Goal: Check status: Check status

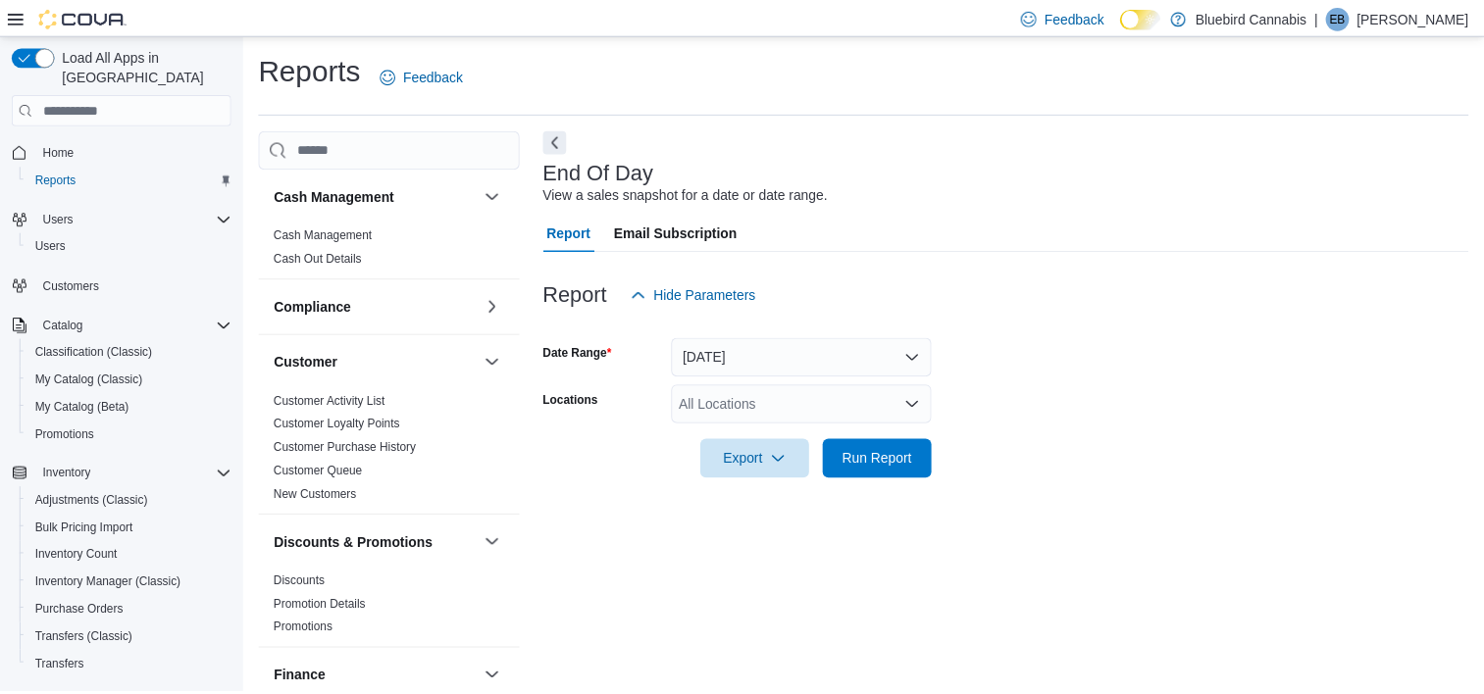
scroll to position [11, 0]
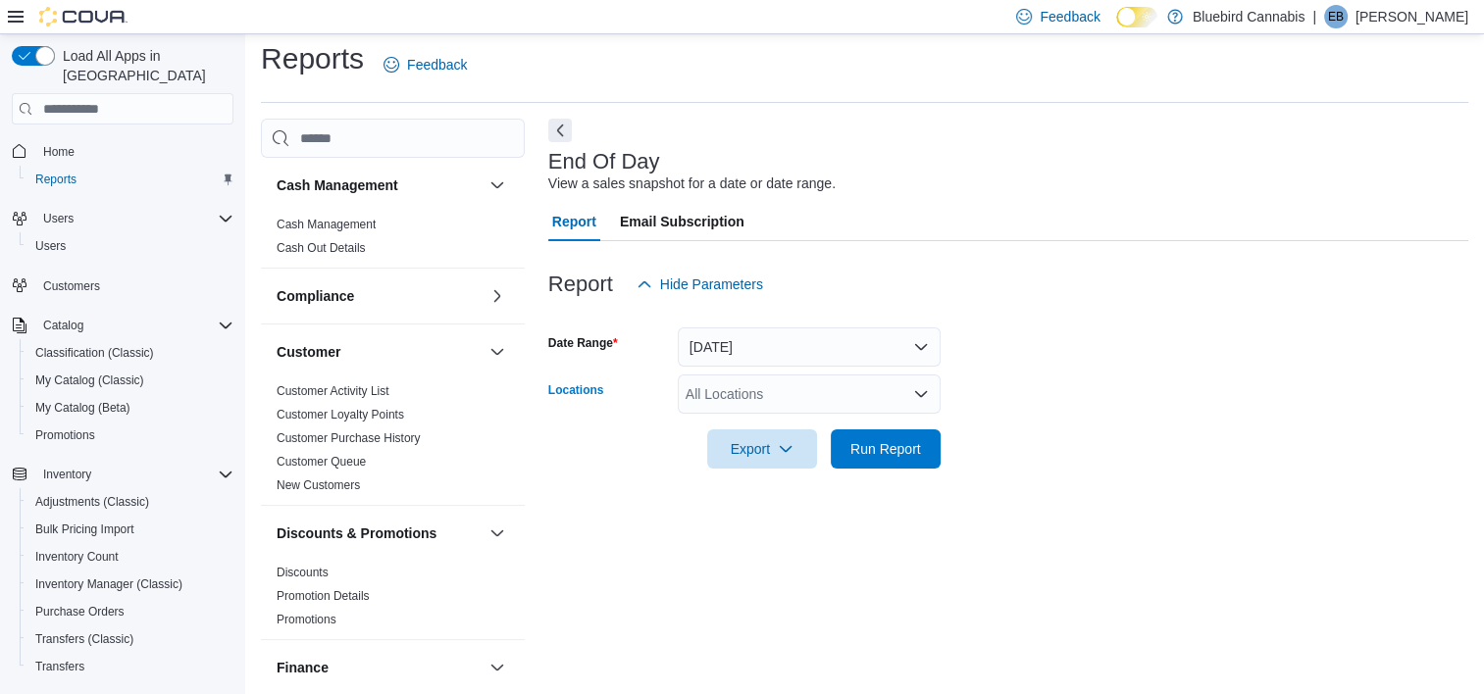
click at [743, 390] on div "All Locations" at bounding box center [809, 394] width 263 height 39
type input "***"
click at [741, 435] on span "Winchester" at bounding box center [754, 428] width 69 height 20
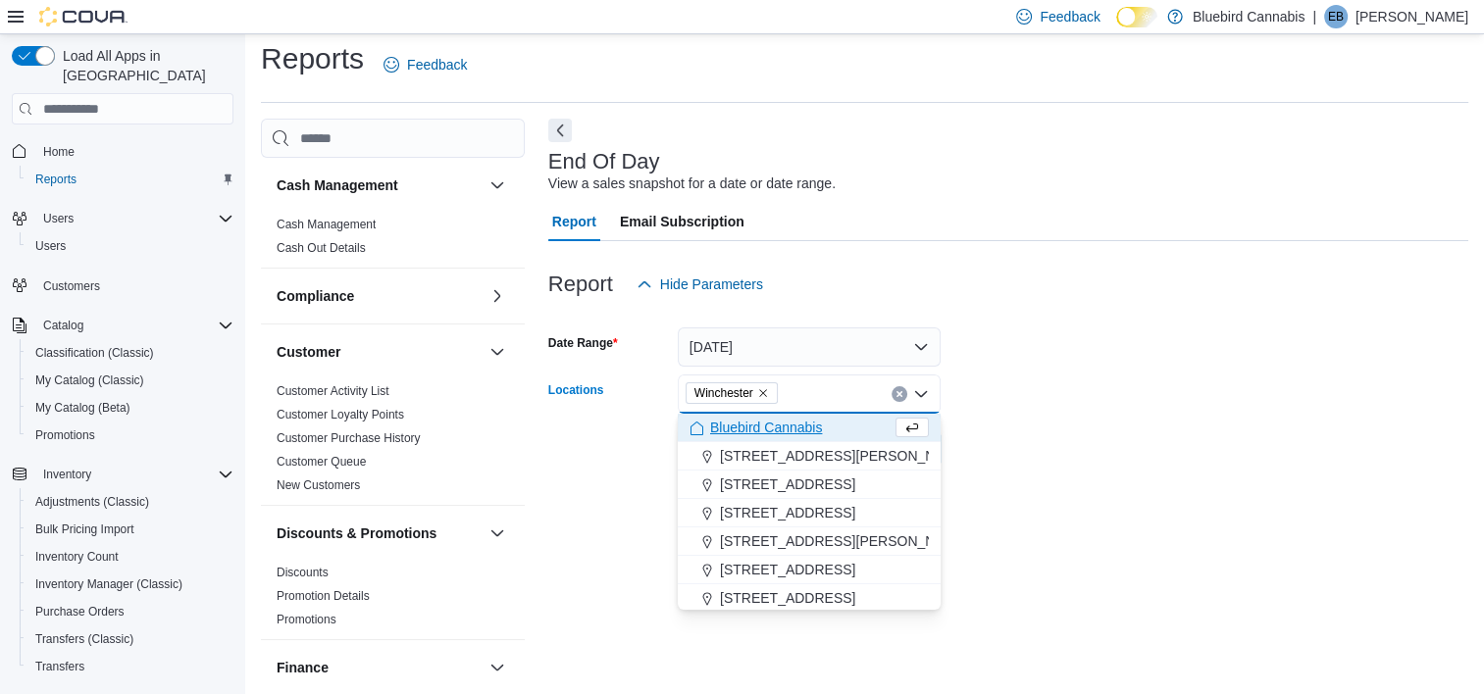
click at [1122, 421] on div at bounding box center [1008, 422] width 920 height 16
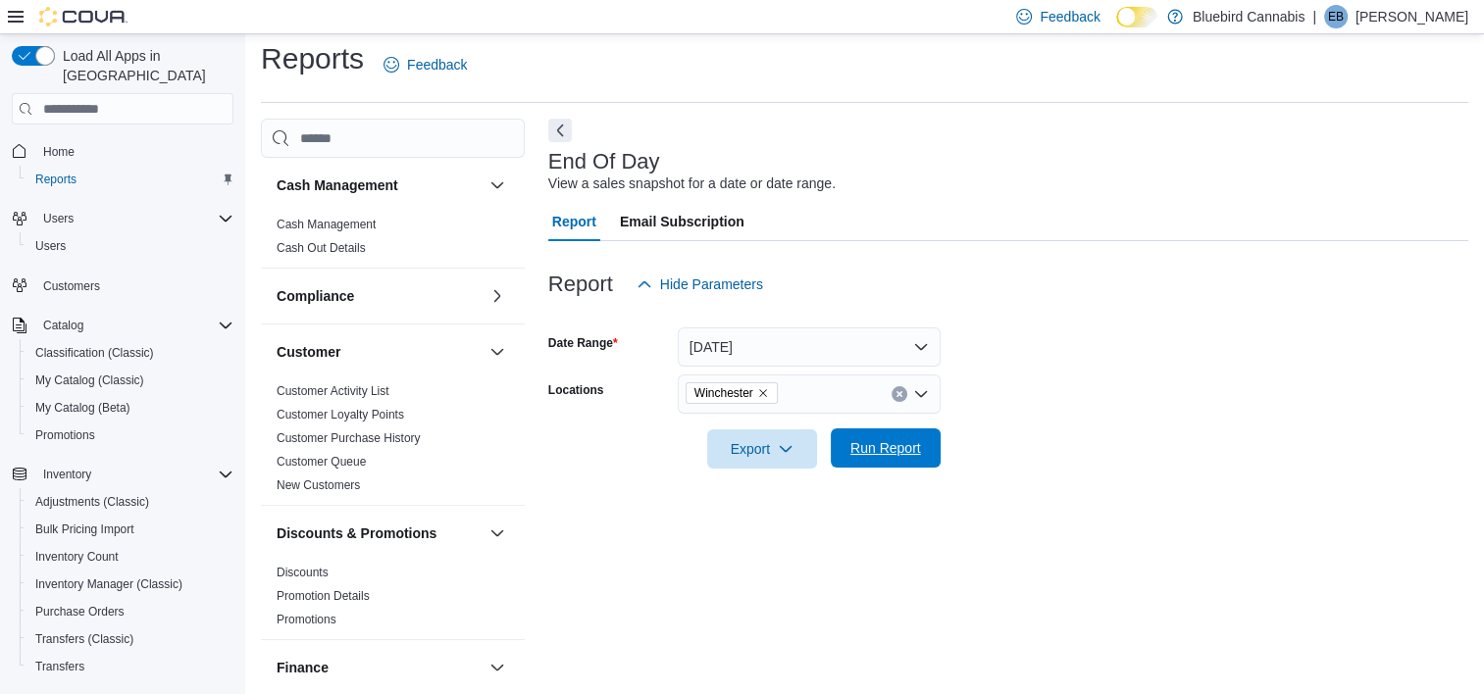
click at [864, 438] on span "Run Report" at bounding box center [885, 448] width 86 height 39
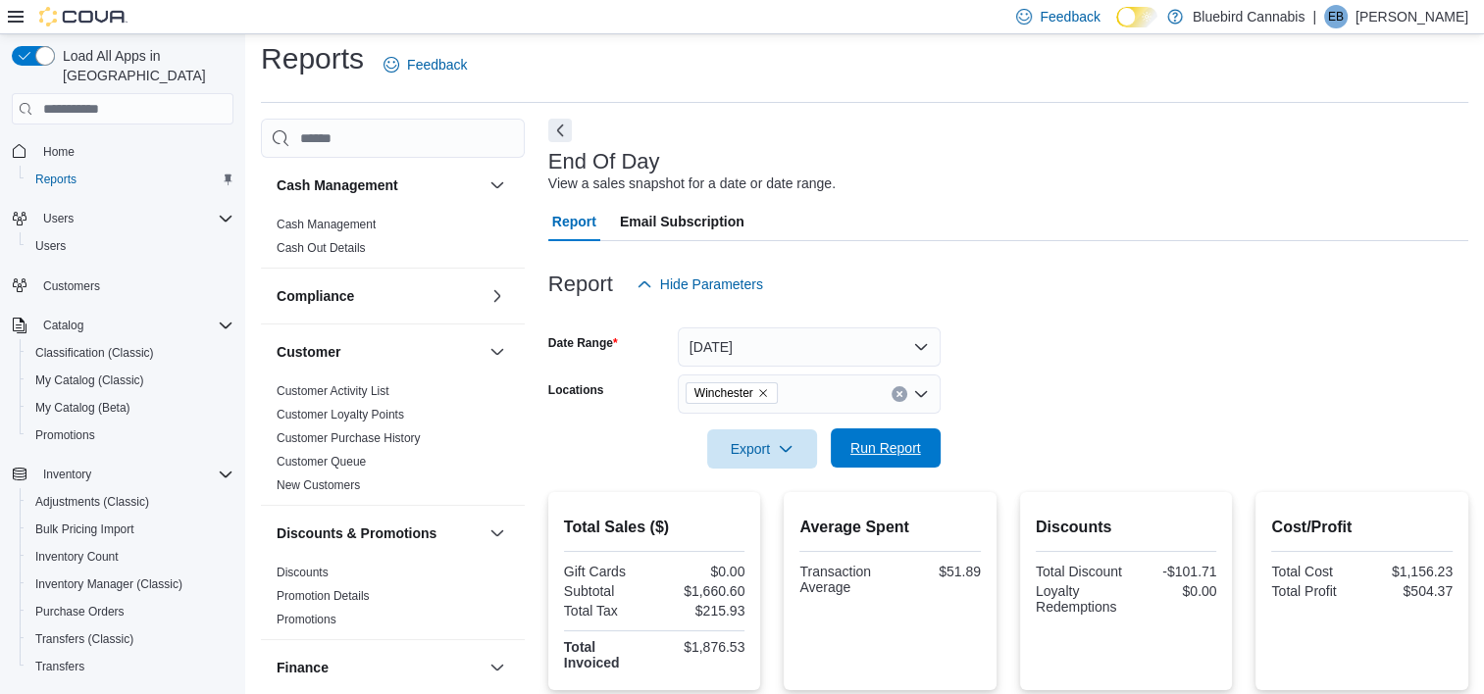
click at [864, 438] on span "Run Report" at bounding box center [885, 448] width 86 height 39
click at [721, 340] on button "[DATE]" at bounding box center [809, 347] width 263 height 39
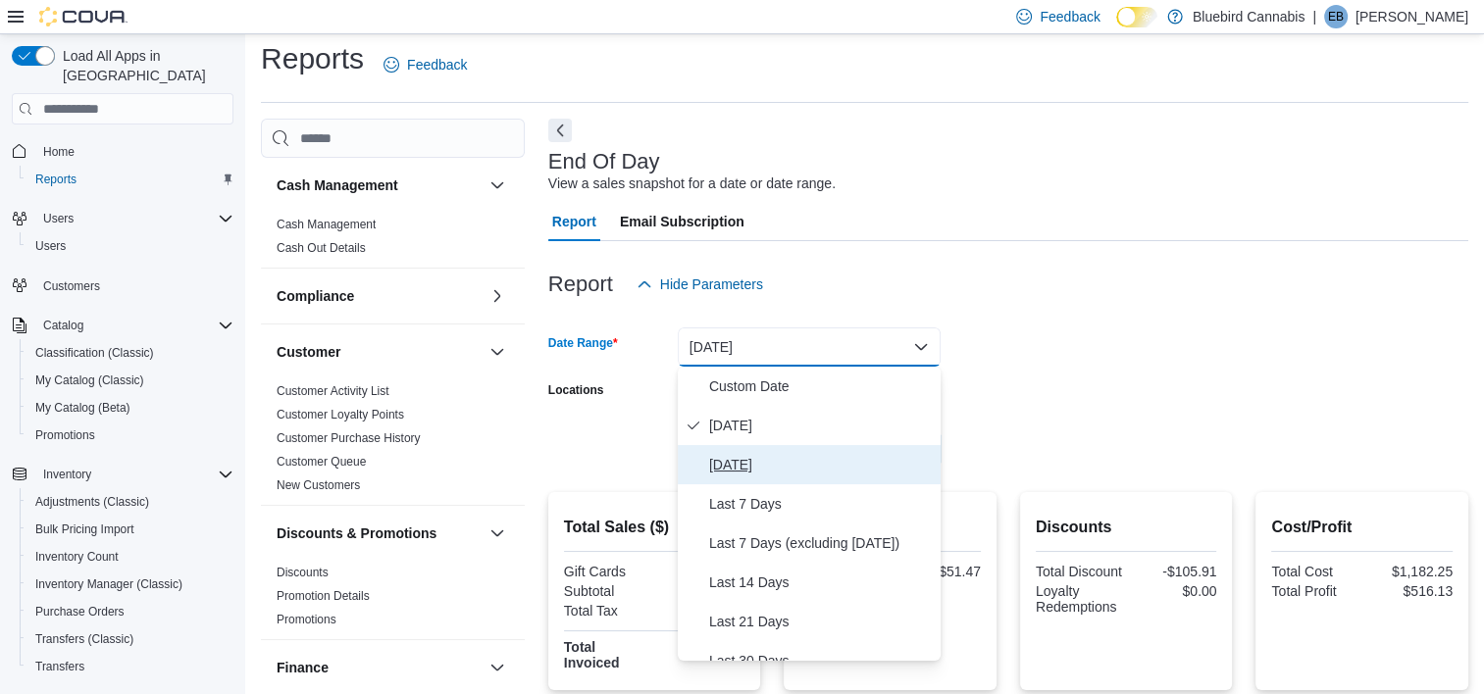
click at [728, 468] on span "[DATE]" at bounding box center [821, 465] width 224 height 24
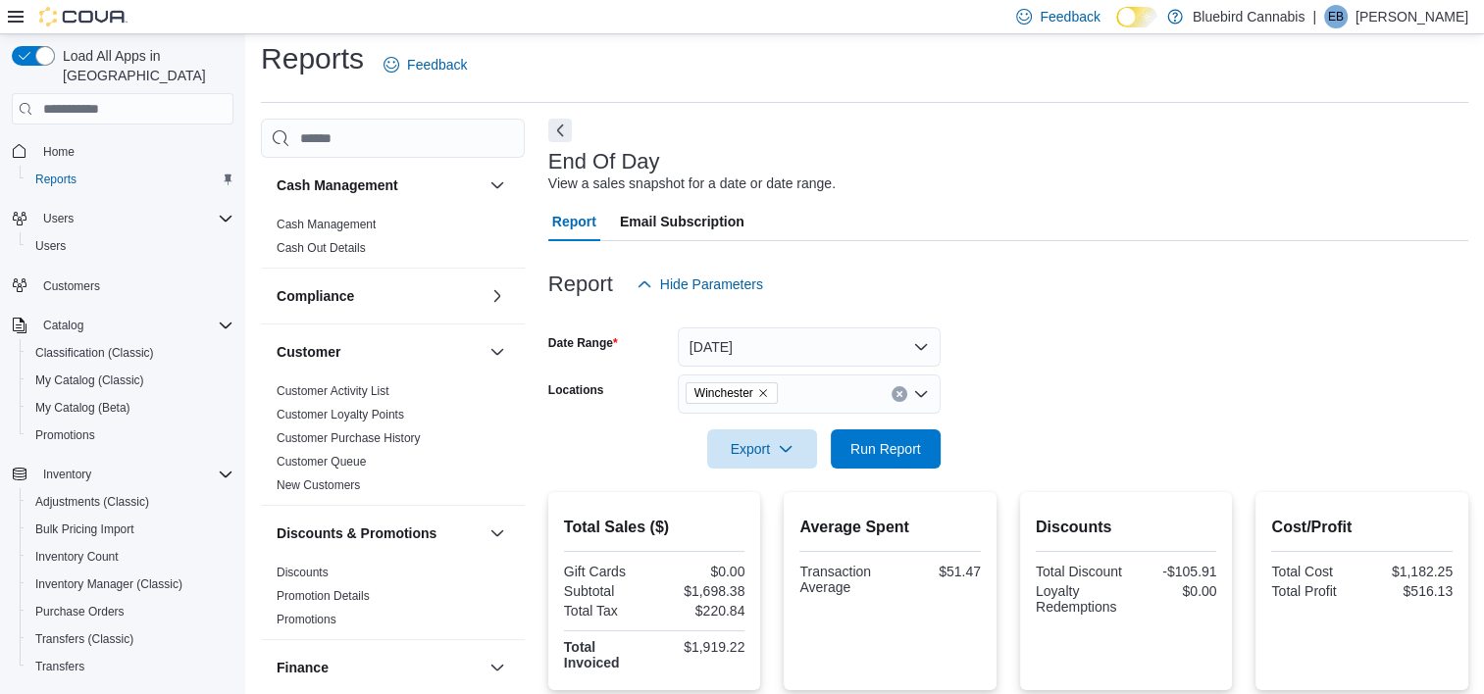
click at [887, 471] on div at bounding box center [1008, 481] width 920 height 24
click at [886, 466] on span "Run Report" at bounding box center [885, 448] width 86 height 39
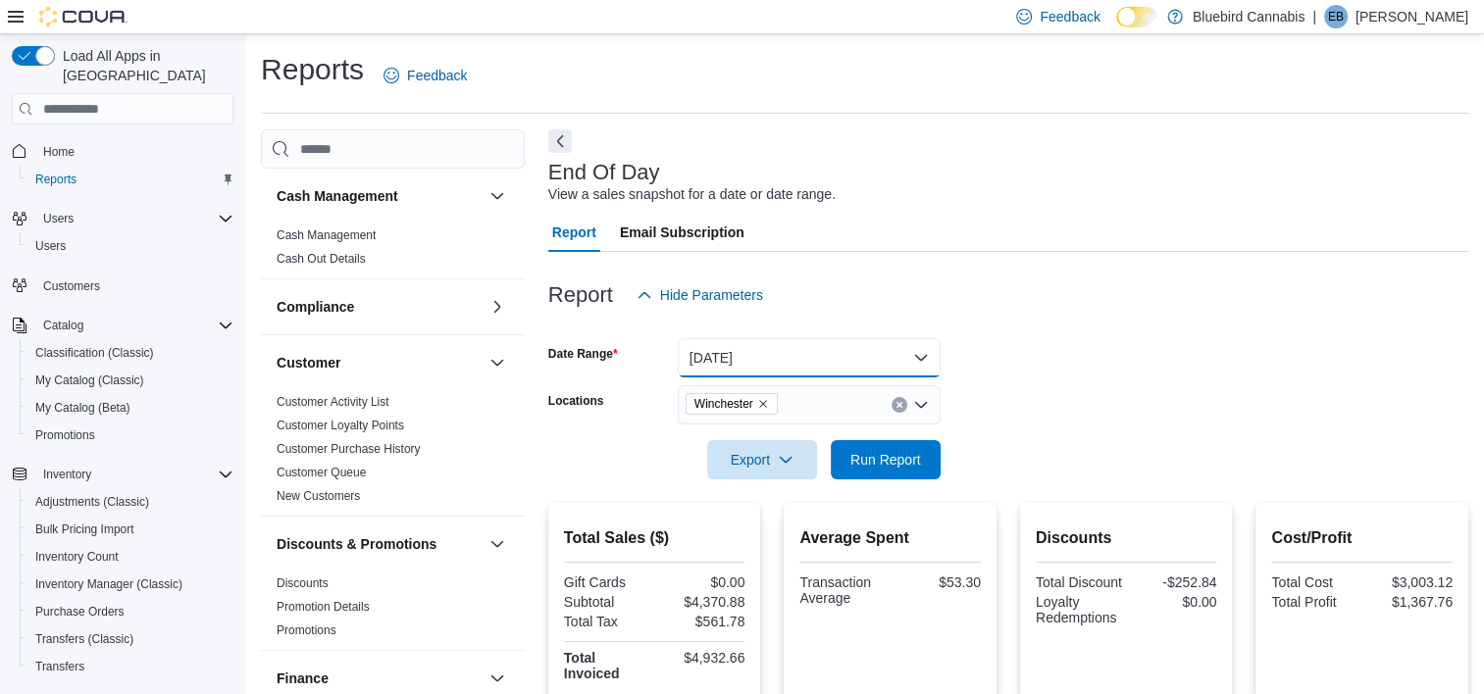
click at [741, 362] on button "[DATE]" at bounding box center [809, 357] width 263 height 39
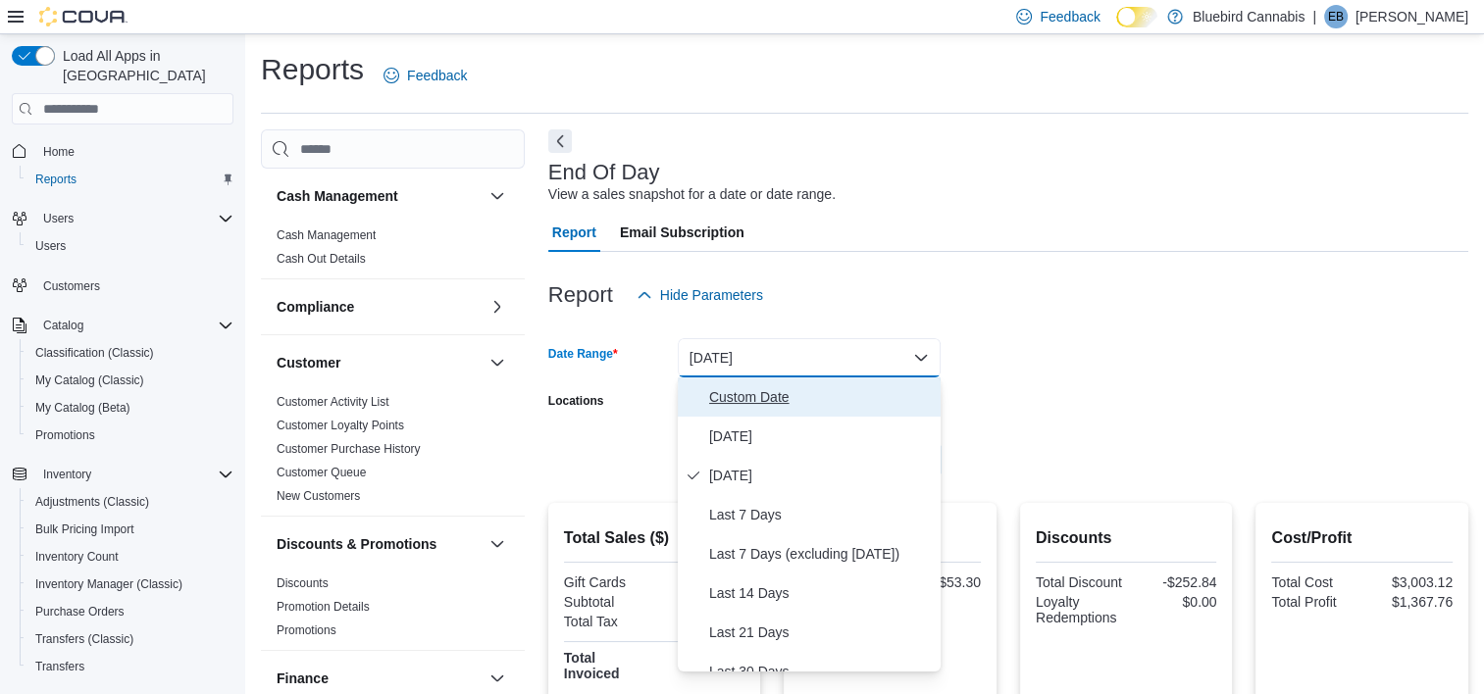
click at [761, 397] on span "Custom Date" at bounding box center [821, 397] width 224 height 24
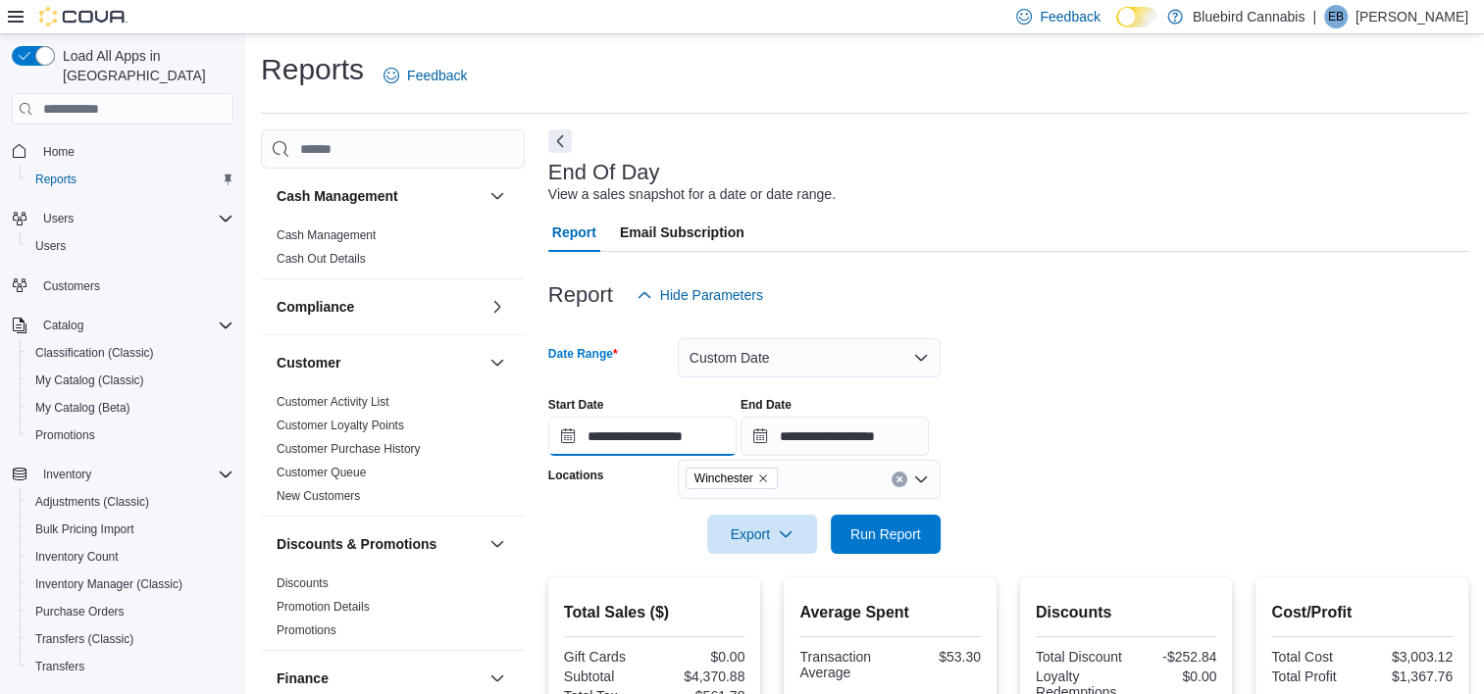
click at [624, 439] on input "**********" at bounding box center [642, 436] width 188 height 39
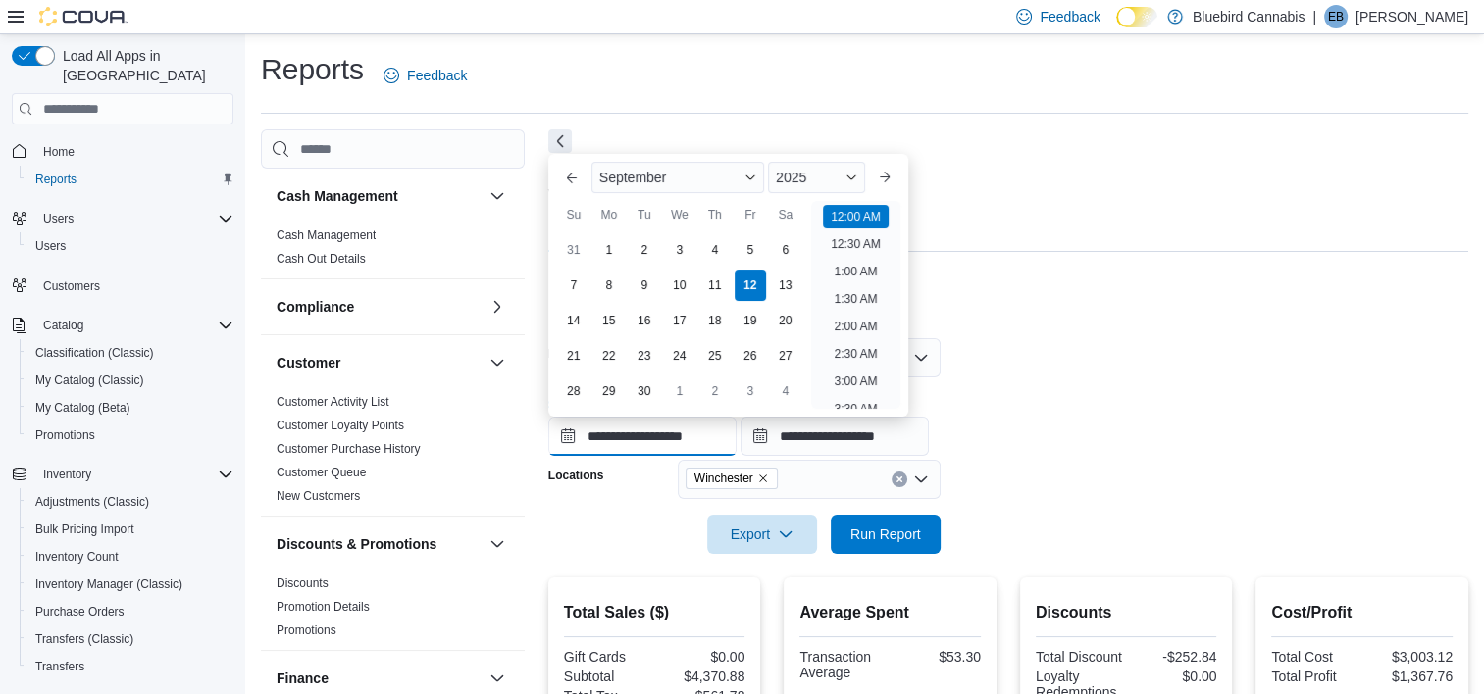
scroll to position [61, 0]
click at [607, 243] on div "1" at bounding box center [608, 250] width 34 height 34
type input "**********"
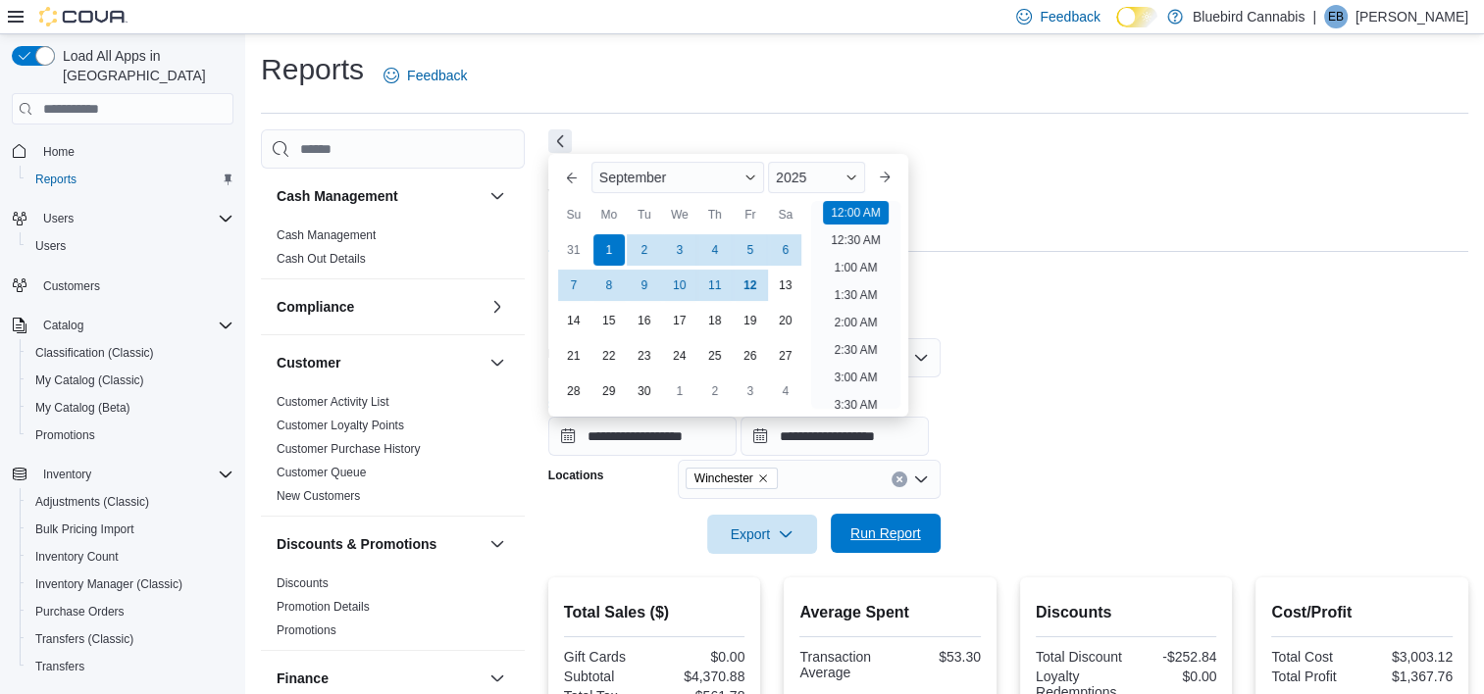
click at [882, 540] on span "Run Report" at bounding box center [885, 534] width 71 height 20
